Goal: Task Accomplishment & Management: Use online tool/utility

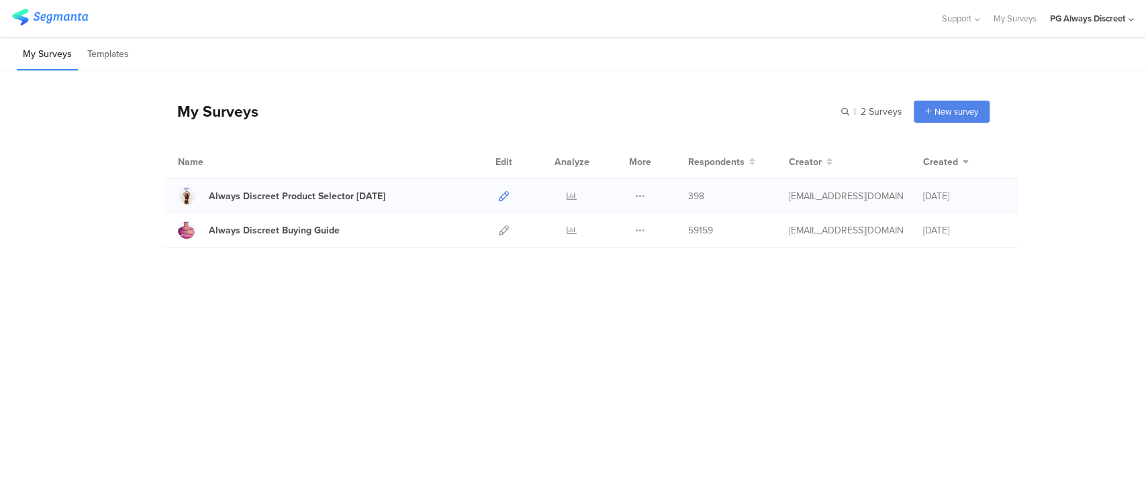
click at [501, 193] on icon at bounding box center [504, 196] width 10 height 10
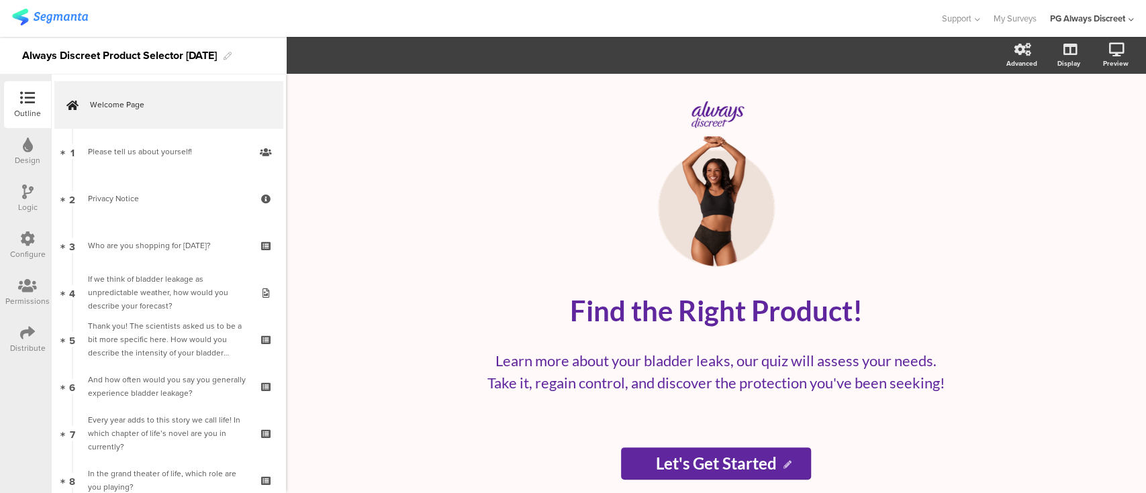
click at [21, 243] on icon at bounding box center [27, 239] width 15 height 15
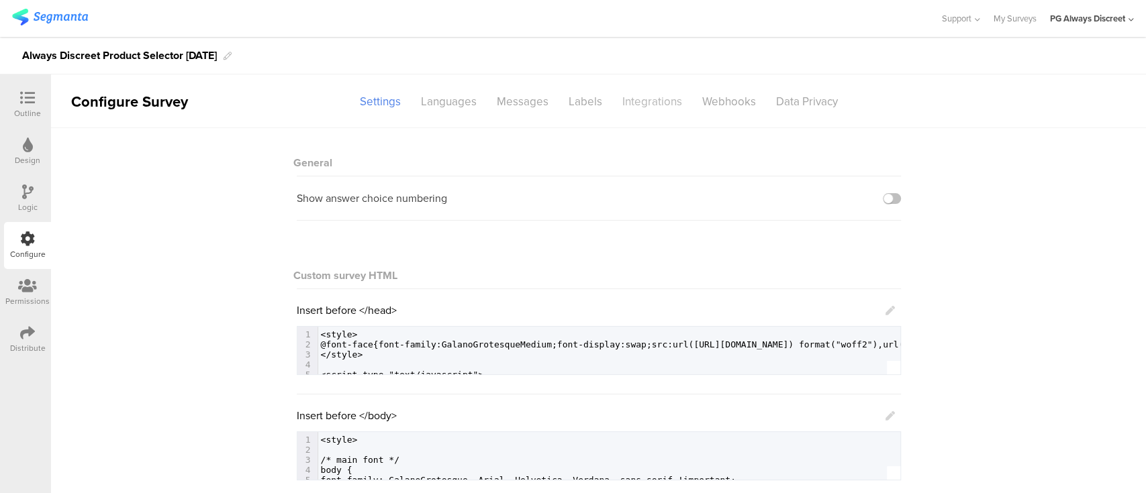
click at [647, 103] on div "Integrations" at bounding box center [652, 101] width 80 height 23
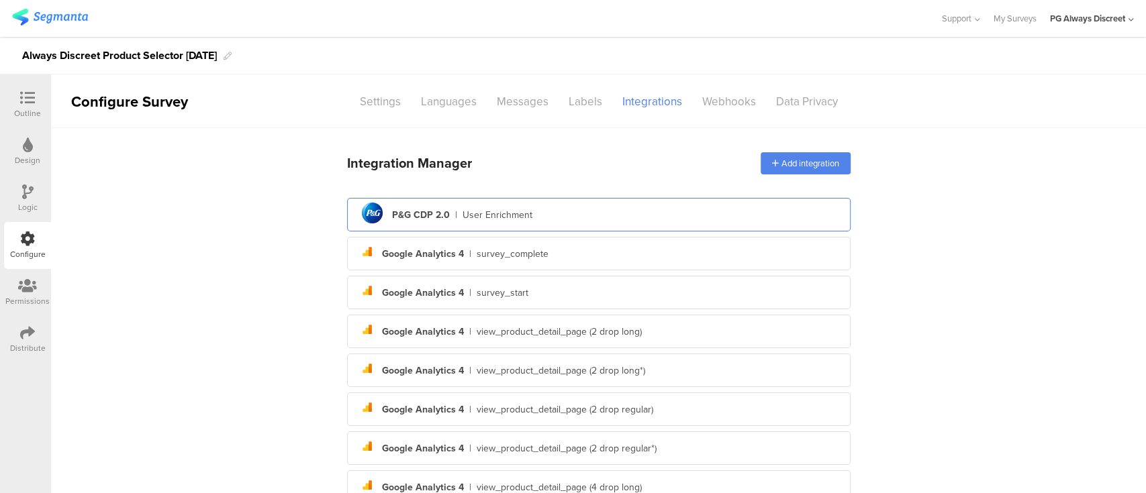
click at [551, 206] on div "pg logo P&G CDP 2.0 | User Enrichment" at bounding box center [599, 215] width 482 height 33
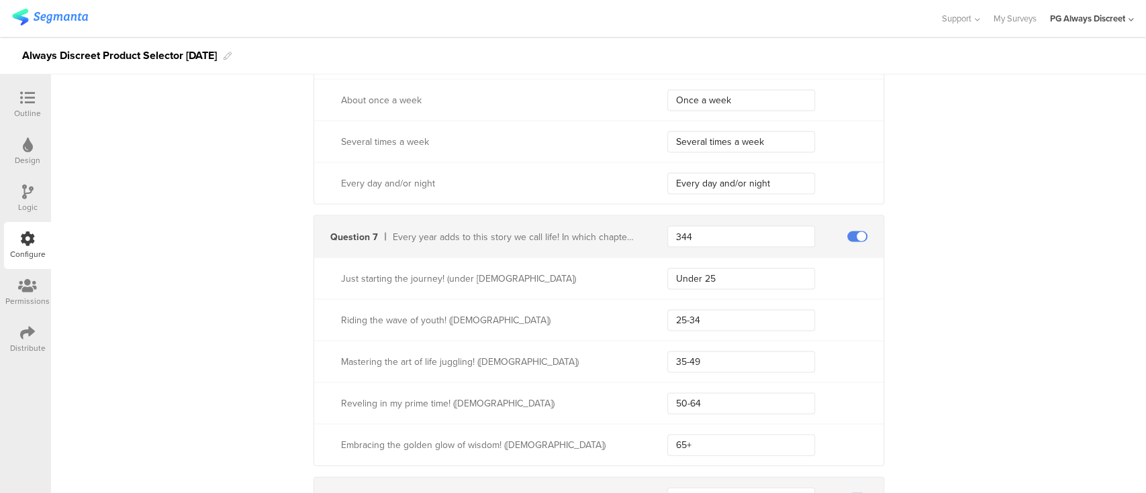
scroll to position [1789, 0]
